Goal: Transaction & Acquisition: Purchase product/service

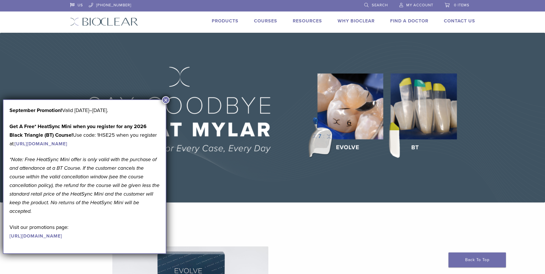
click at [220, 20] on link "Products" at bounding box center [225, 21] width 27 height 6
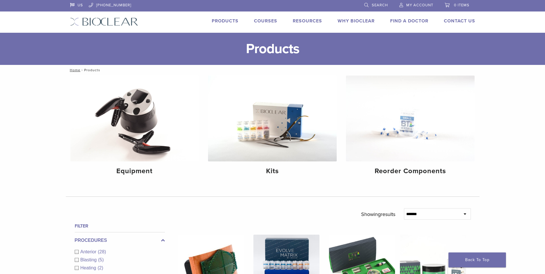
click at [432, 215] on select "**********" at bounding box center [437, 213] width 67 height 11
click at [380, 4] on span "Search" at bounding box center [380, 5] width 16 height 5
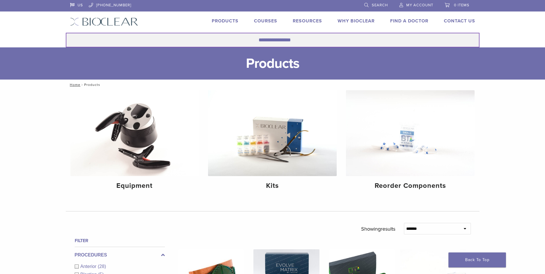
click at [229, 38] on input "Search for:" at bounding box center [273, 40] width 414 height 15
type input "********"
click at [65, 32] on button "Search" at bounding box center [65, 32] width 0 height 0
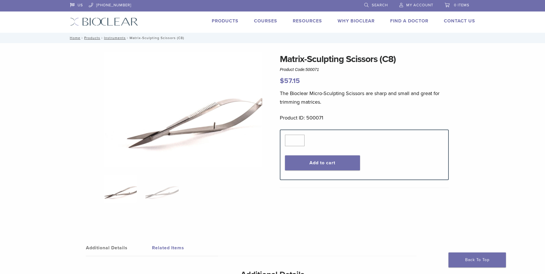
click at [419, 3] on span "My Account" at bounding box center [419, 5] width 27 height 5
click at [329, 161] on button "Add to cart" at bounding box center [322, 162] width 75 height 15
click at [304, 166] on button "Add to cart" at bounding box center [322, 162] width 75 height 15
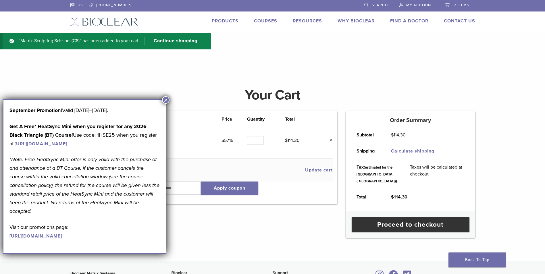
click at [260, 140] on input "*" at bounding box center [255, 140] width 17 height 9
click at [259, 139] on input "*" at bounding box center [255, 140] width 17 height 9
click at [259, 141] on input "*" at bounding box center [255, 140] width 17 height 9
type input "*"
click at [259, 141] on input "*" at bounding box center [255, 140] width 17 height 9
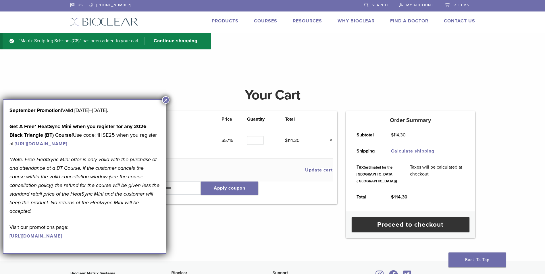
click at [164, 101] on button "×" at bounding box center [165, 99] width 7 height 7
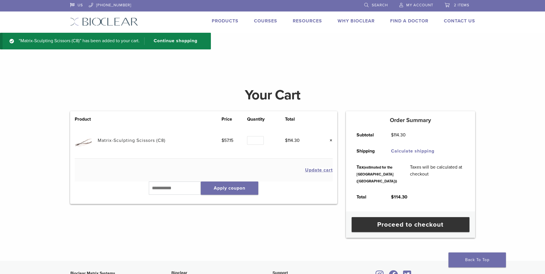
click at [418, 4] on span "My Account" at bounding box center [419, 5] width 27 height 5
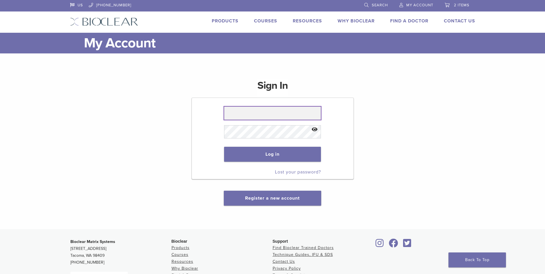
click at [247, 111] on input "text" at bounding box center [272, 113] width 97 height 13
